Goal: Information Seeking & Learning: Understand process/instructions

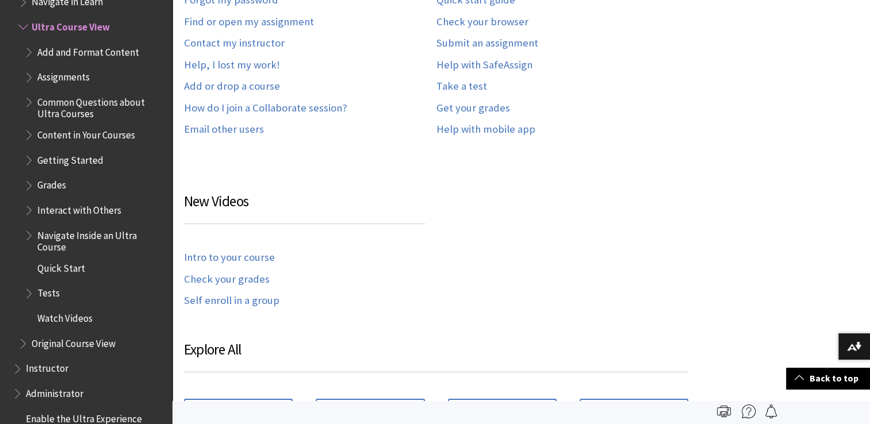
scroll to position [439, 0]
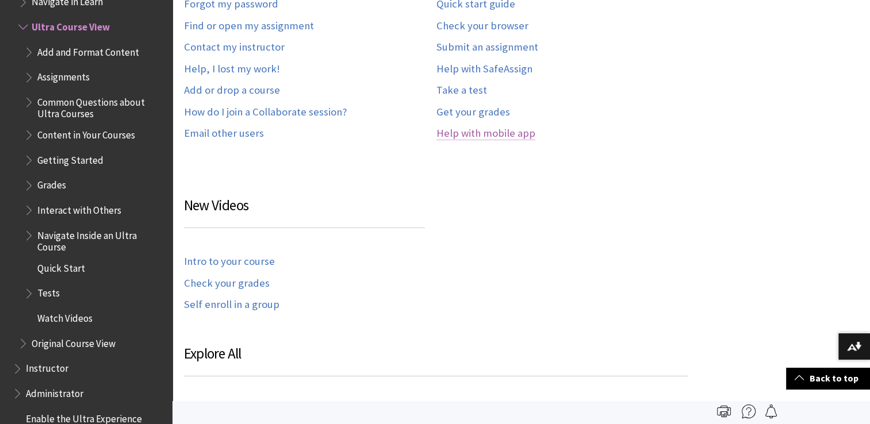
click at [499, 132] on link "Help with mobile app" at bounding box center [485, 133] width 99 height 13
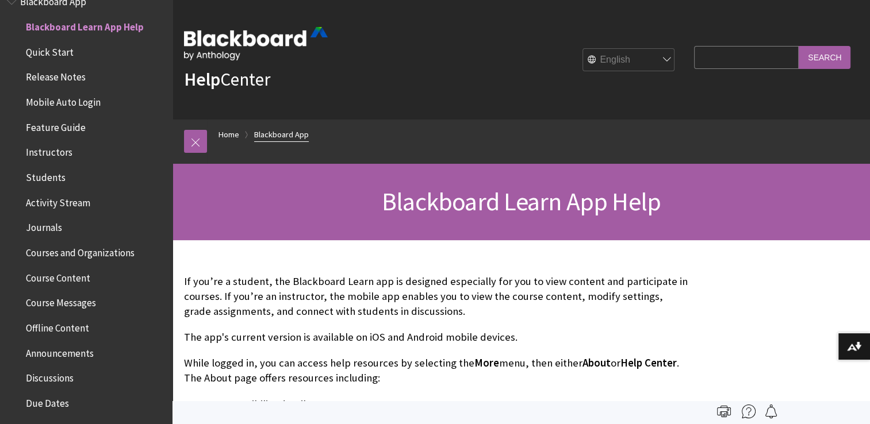
click at [265, 136] on link "Blackboard App" at bounding box center [281, 135] width 55 height 14
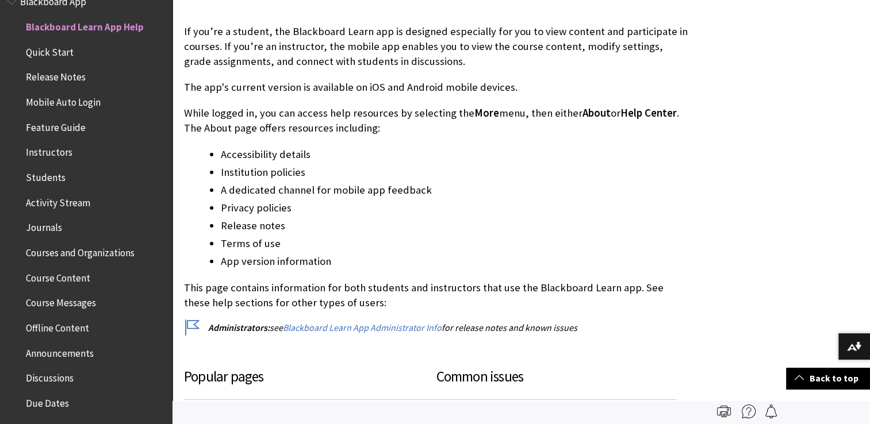
scroll to position [248, 0]
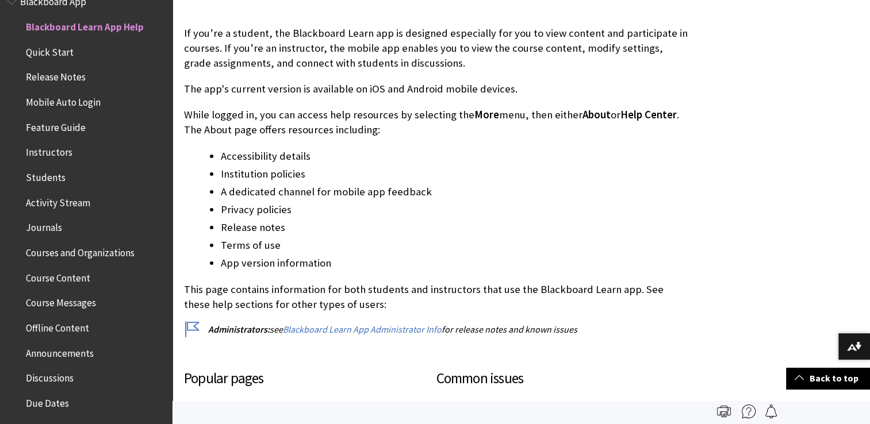
click at [45, 52] on span "Quick Start" at bounding box center [50, 51] width 48 height 16
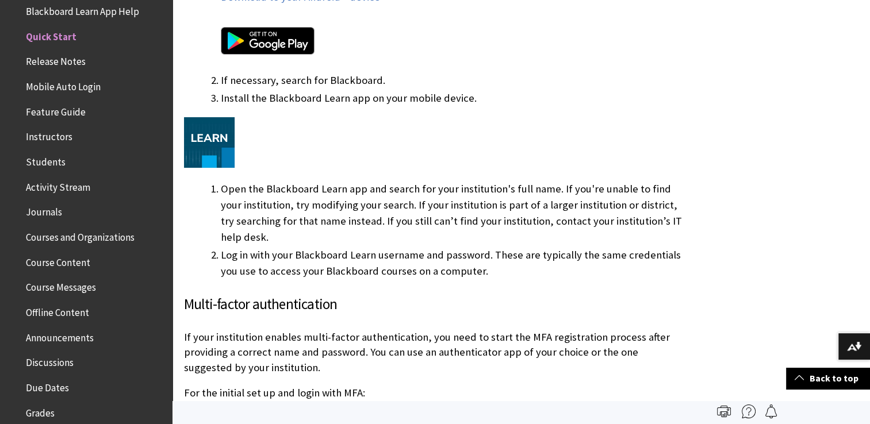
scroll to position [137, 0]
click at [41, 213] on span "Journals" at bounding box center [44, 210] width 36 height 16
